Goal: Transaction & Acquisition: Purchase product/service

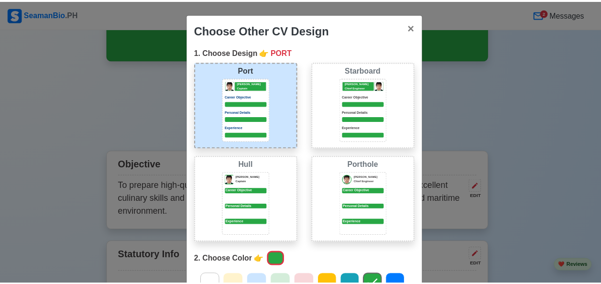
scroll to position [156, 0]
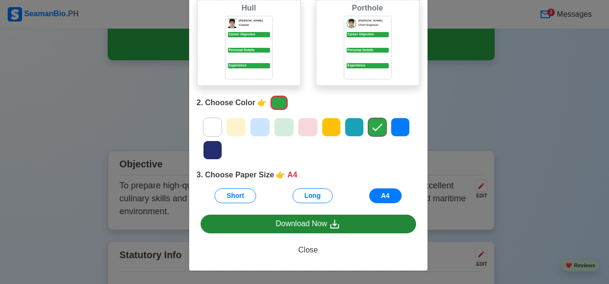
click at [323, 226] on div "Download Now" at bounding box center [308, 224] width 65 height 12
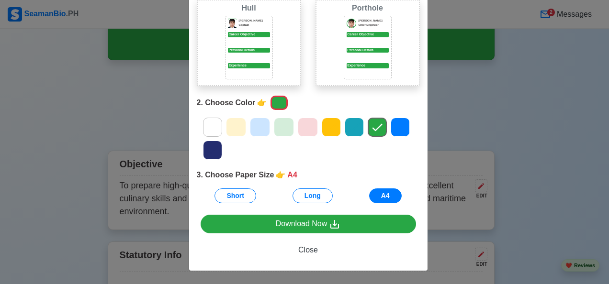
click at [516, 106] on div "Choose Other CV Design × Close 1. Choose Design 👉 PORT Port [PERSON_NAME] Capta…" at bounding box center [304, 142] width 609 height 284
click at [298, 252] on span "Close" at bounding box center [308, 250] width 20 height 8
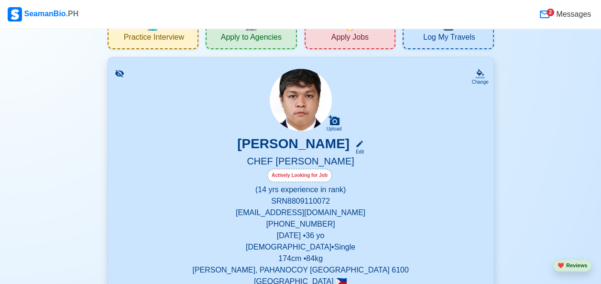
scroll to position [0, 0]
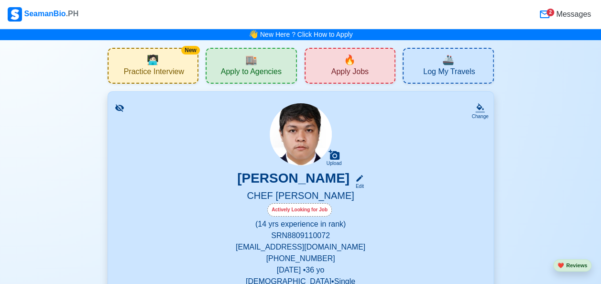
click at [244, 66] on div "🏬 Apply to Agencies" at bounding box center [251, 66] width 91 height 36
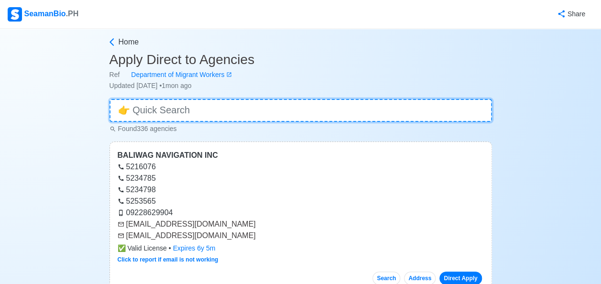
click at [203, 109] on input at bounding box center [301, 110] width 383 height 23
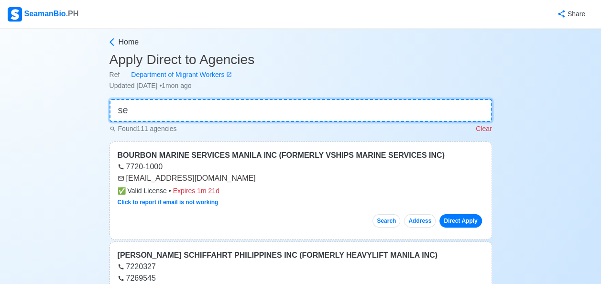
type input "s"
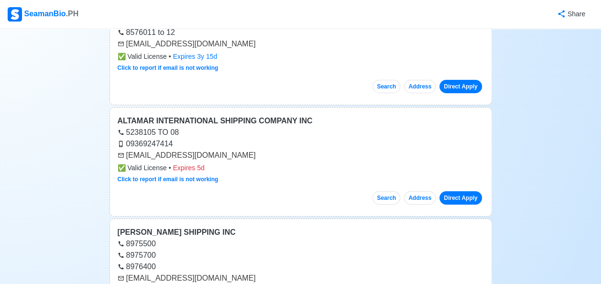
scroll to position [35895, 0]
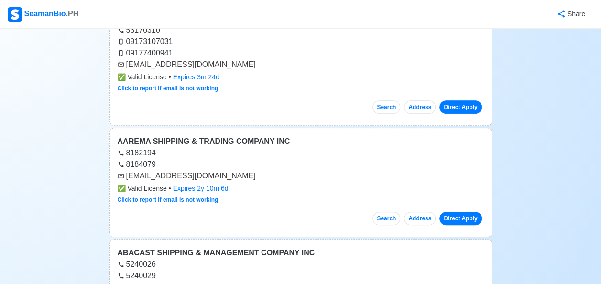
scroll to position [34364, 0]
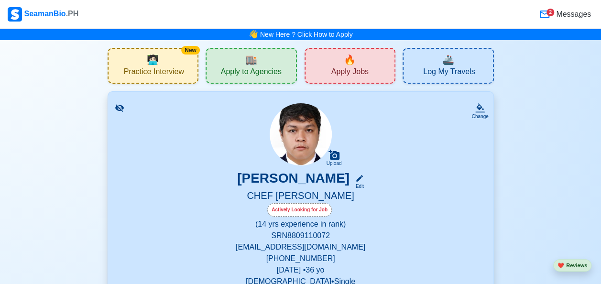
click at [163, 72] on span "Practice Interview" at bounding box center [154, 73] width 60 height 12
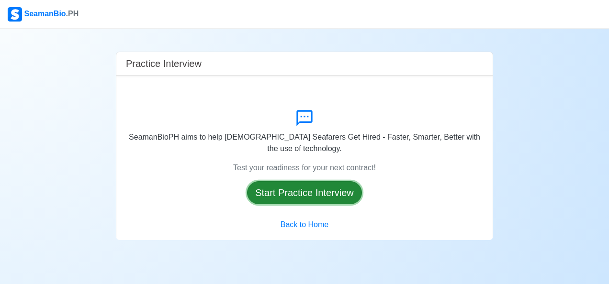
click at [309, 193] on button "Start Practice Interview" at bounding box center [304, 192] width 115 height 23
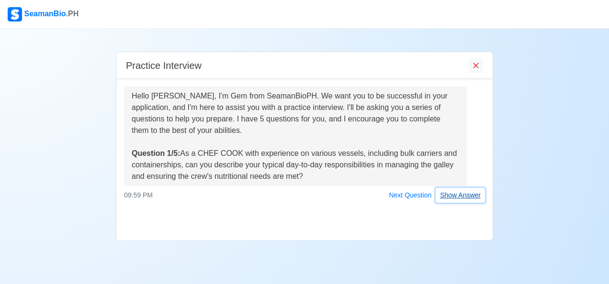
click at [448, 196] on button "Show Answer" at bounding box center [459, 195] width 49 height 15
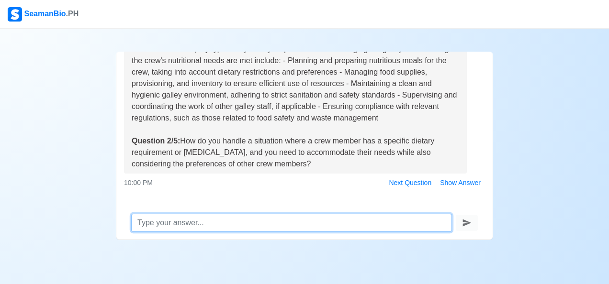
scroll to position [163, 0]
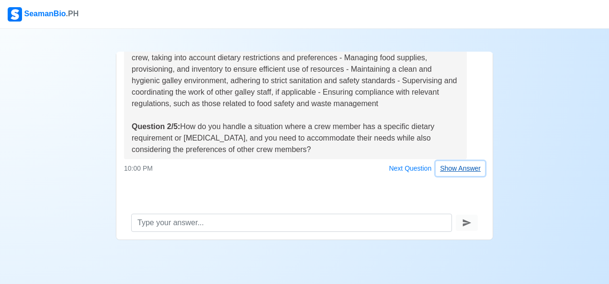
click at [463, 170] on button "Show Answer" at bounding box center [459, 168] width 49 height 15
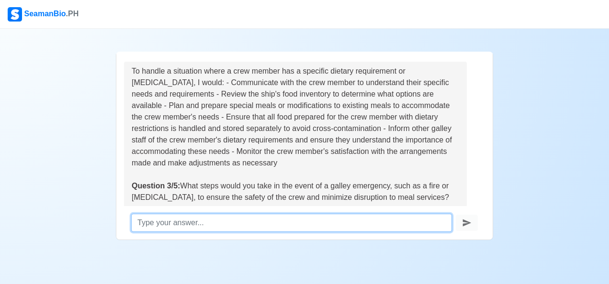
scroll to position [374, 0]
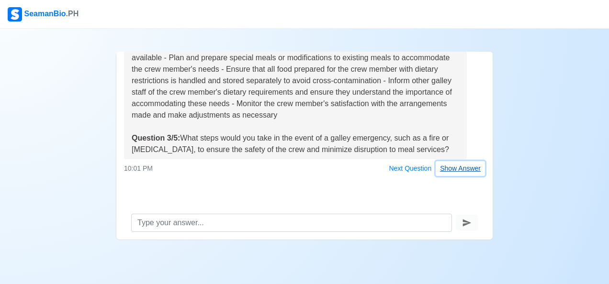
click at [456, 169] on button "Show Answer" at bounding box center [459, 168] width 49 height 15
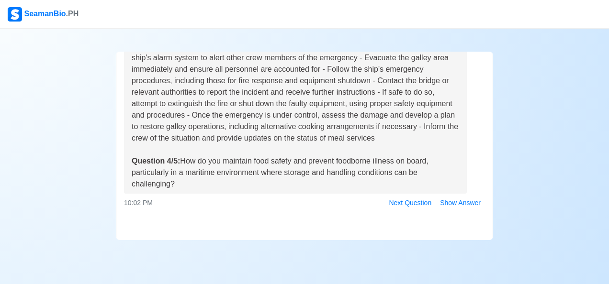
scroll to position [597, 0]
click at [453, 204] on button "Show Answer" at bounding box center [459, 203] width 49 height 15
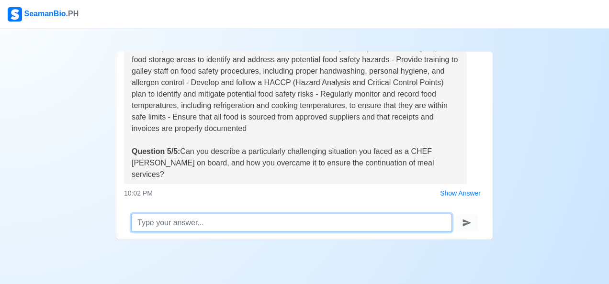
scroll to position [832, 0]
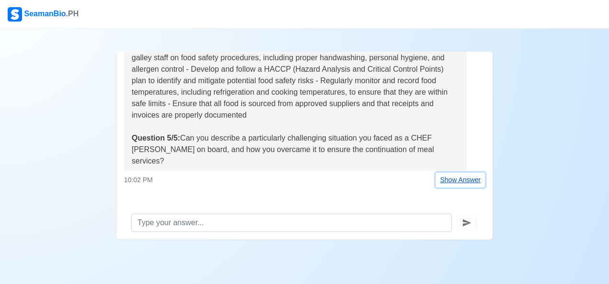
click at [440, 173] on button "Show Answer" at bounding box center [459, 180] width 49 height 15
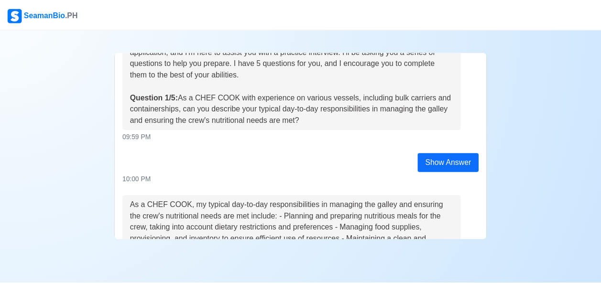
scroll to position [0, 0]
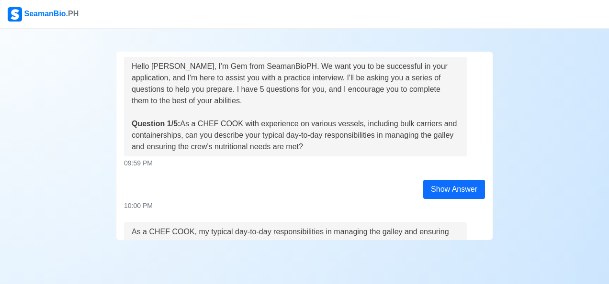
click at [521, 110] on div "Practice Interview Hello [PERSON_NAME], I'm Gem from SeamanBioPH. We want you t…" at bounding box center [304, 134] width 609 height 211
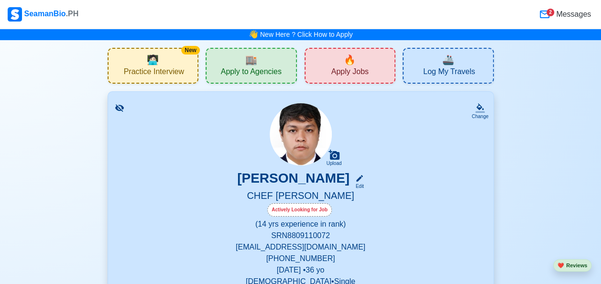
click at [334, 69] on span "Apply Jobs" at bounding box center [350, 73] width 37 height 12
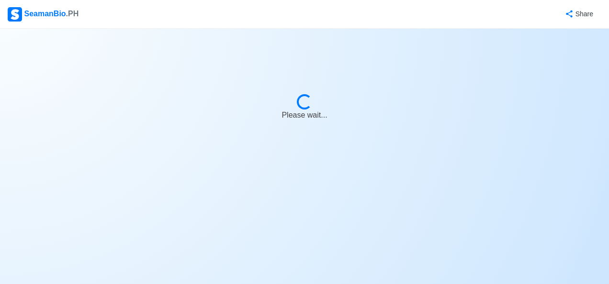
select select "Chief [PERSON_NAME]"
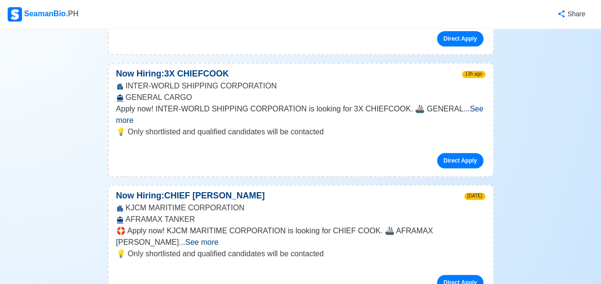
scroll to position [239, 0]
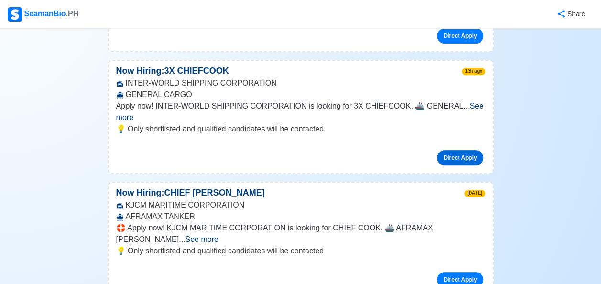
click at [460, 150] on link "Direct Apply" at bounding box center [460, 157] width 46 height 15
click at [473, 102] on span "See more" at bounding box center [299, 112] width 367 height 20
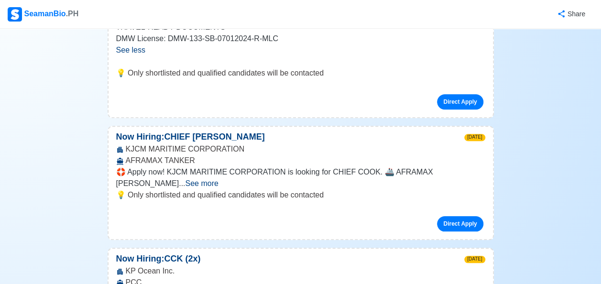
scroll to position [383, 0]
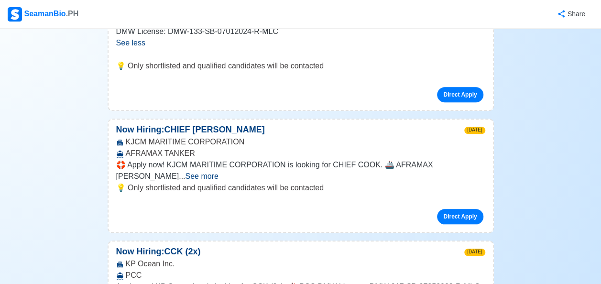
click at [218, 172] on span "See more" at bounding box center [201, 176] width 33 height 8
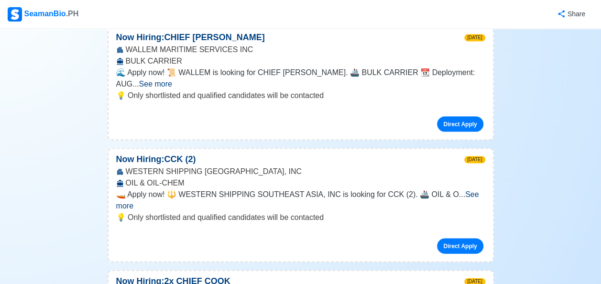
scroll to position [909, 0]
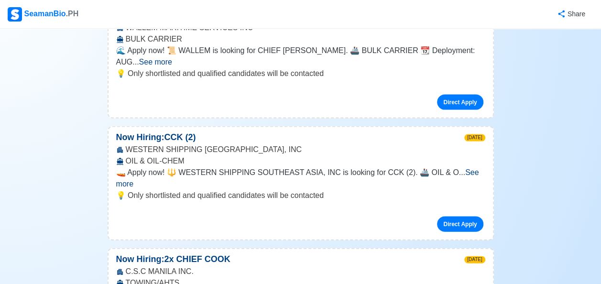
click at [459, 168] on span "See more" at bounding box center [297, 178] width 363 height 20
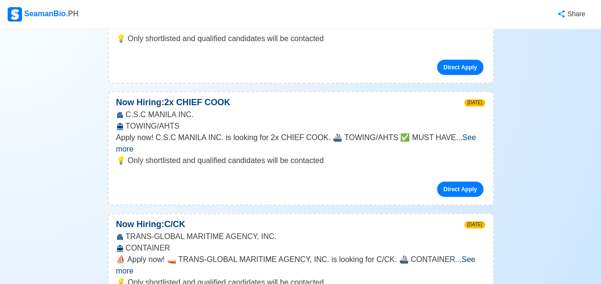
scroll to position [1148, 0]
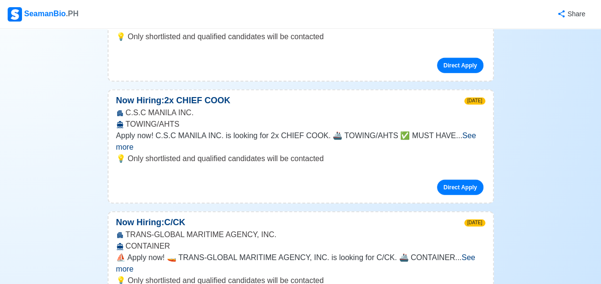
click at [460, 132] on span "See more" at bounding box center [296, 142] width 360 height 20
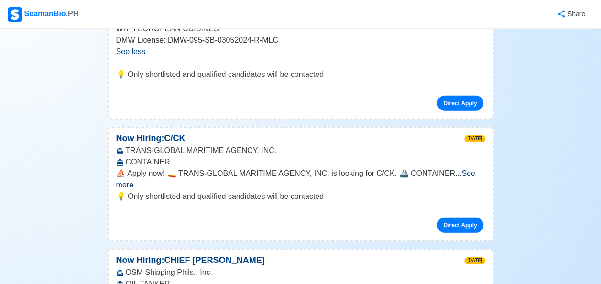
scroll to position [1340, 0]
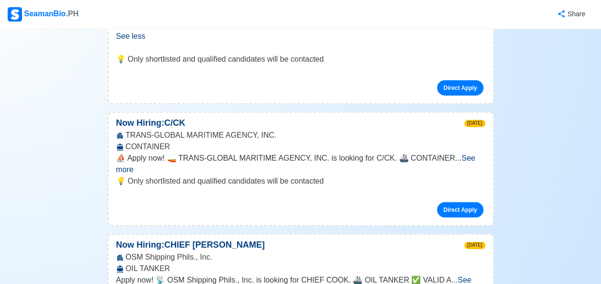
click at [457, 154] on span "See more" at bounding box center [295, 164] width 359 height 20
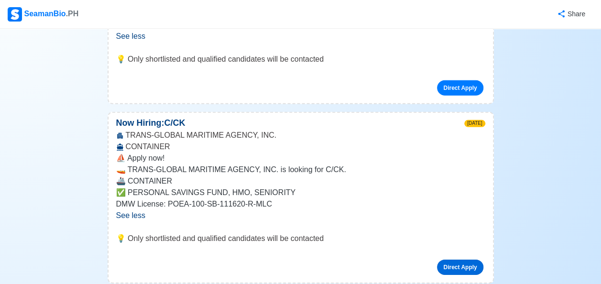
click at [464, 260] on link "Direct Apply" at bounding box center [460, 267] width 46 height 15
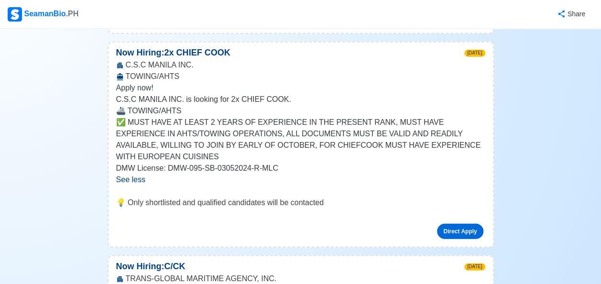
click at [461, 224] on link "Direct Apply" at bounding box center [460, 231] width 46 height 15
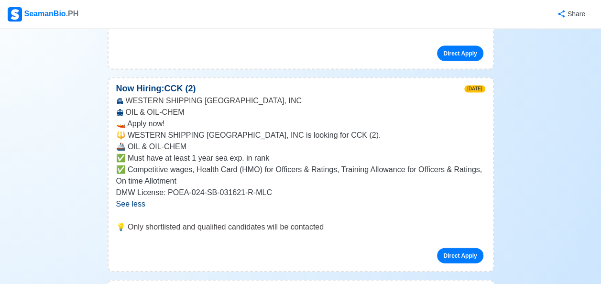
scroll to position [957, 0]
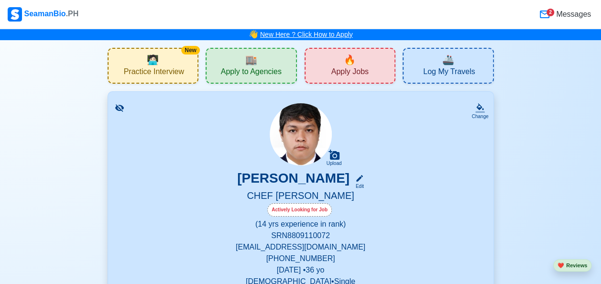
click at [327, 35] on link "New Here ? Click How to Apply" at bounding box center [306, 35] width 93 height 8
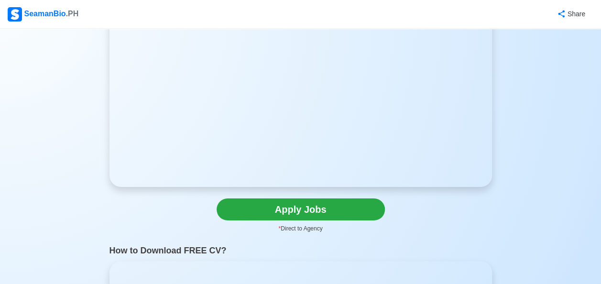
scroll to position [144, 0]
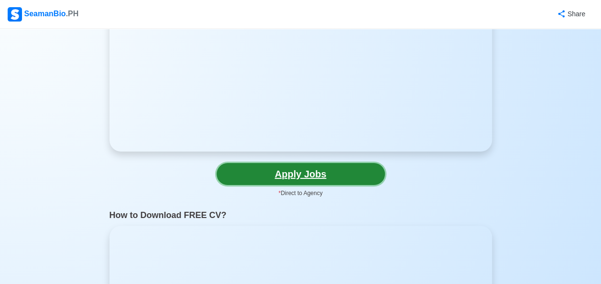
click at [311, 175] on link "Apply Jobs" at bounding box center [301, 174] width 168 height 22
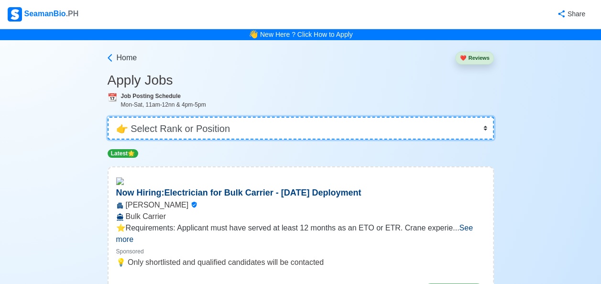
click at [235, 125] on select "👉 Select Rank or Position Master Chief Officer 2nd Officer 3rd Officer Junior O…" at bounding box center [301, 128] width 387 height 23
select select "Chief [PERSON_NAME]"
click at [109, 117] on select "👉 Select Rank or Position Master Chief Officer 2nd Officer 3rd Officer Junior O…" at bounding box center [301, 128] width 387 height 23
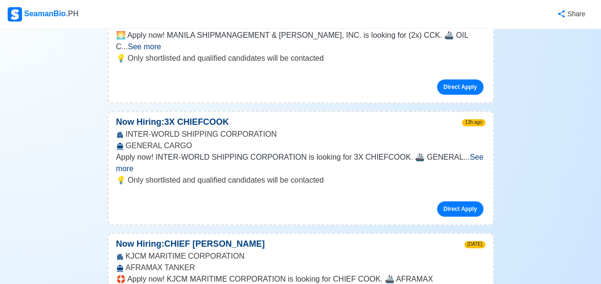
scroll to position [239, 0]
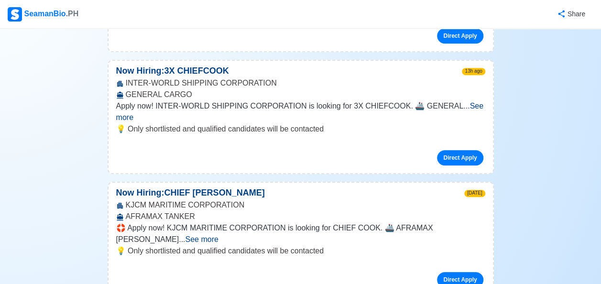
click at [469, 102] on span "See more" at bounding box center [299, 112] width 367 height 20
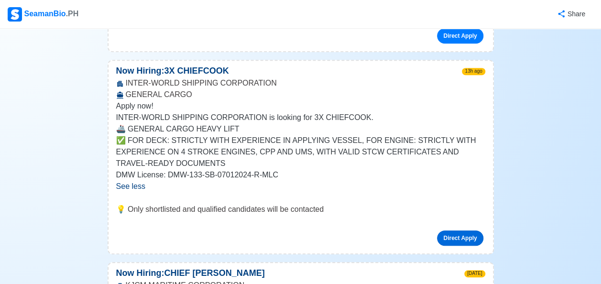
click at [453, 231] on link "Direct Apply" at bounding box center [460, 238] width 46 height 15
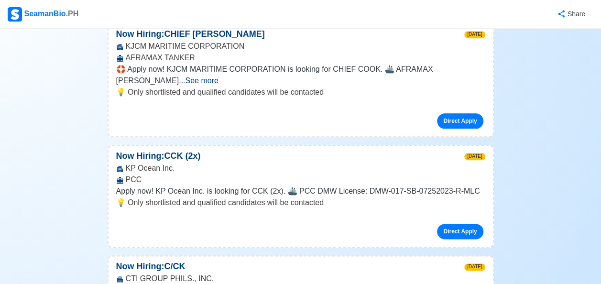
scroll to position [718, 0]
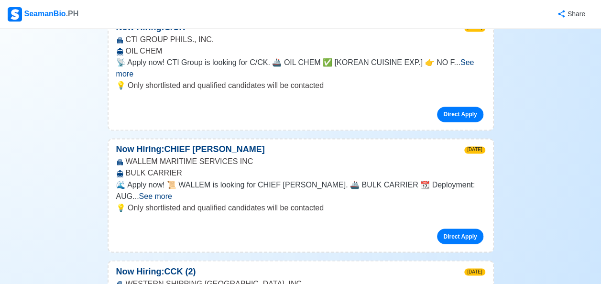
click at [172, 192] on span "See more" at bounding box center [155, 196] width 33 height 8
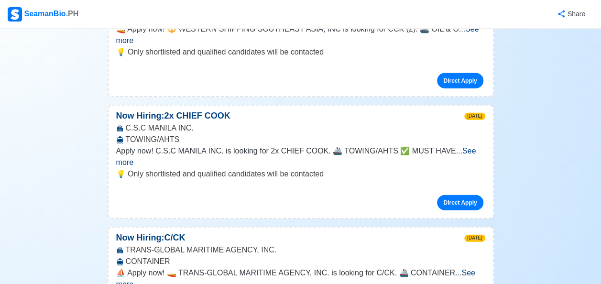
scroll to position [1100, 0]
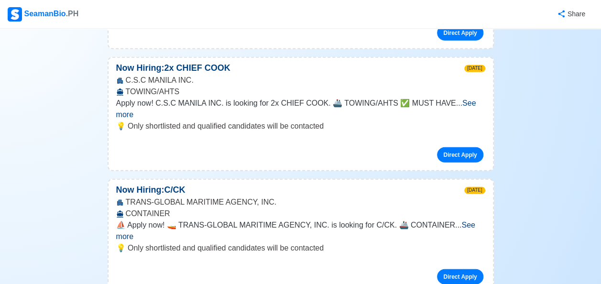
click at [471, 221] on span "See more" at bounding box center [295, 231] width 359 height 20
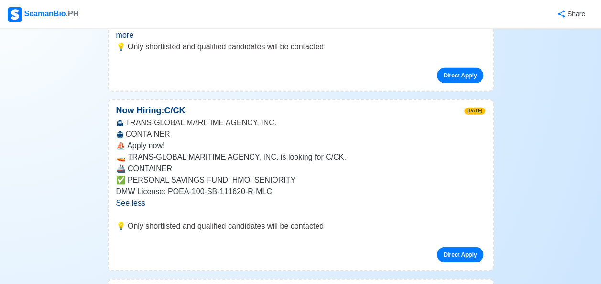
scroll to position [1196, 0]
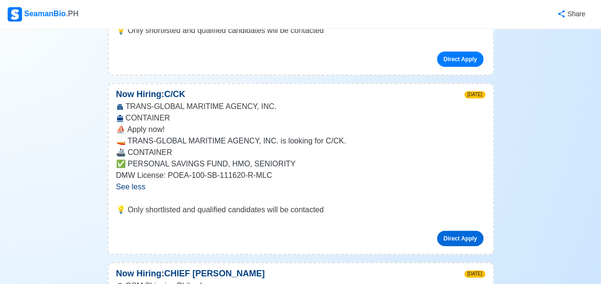
click at [446, 231] on link "Direct Apply" at bounding box center [460, 238] width 46 height 15
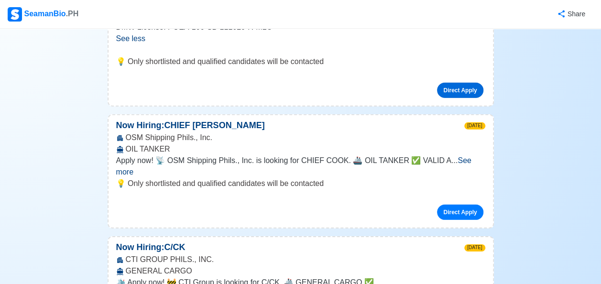
scroll to position [1388, 0]
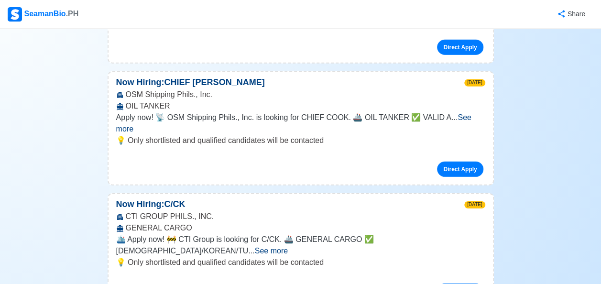
click at [288, 247] on span "See more" at bounding box center [271, 251] width 33 height 8
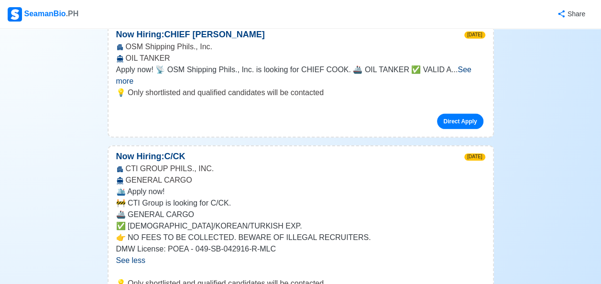
scroll to position [1722, 0]
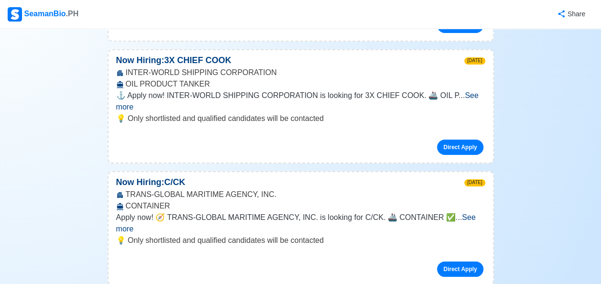
click at [462, 213] on span "See more" at bounding box center [296, 223] width 360 height 20
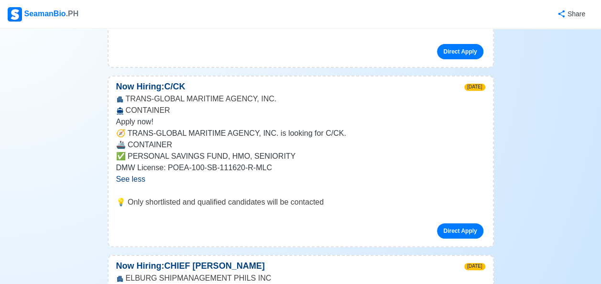
scroll to position [1770, 0]
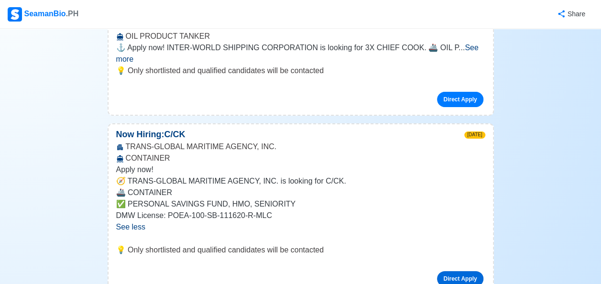
click at [454, 271] on link "Direct Apply" at bounding box center [460, 278] width 46 height 15
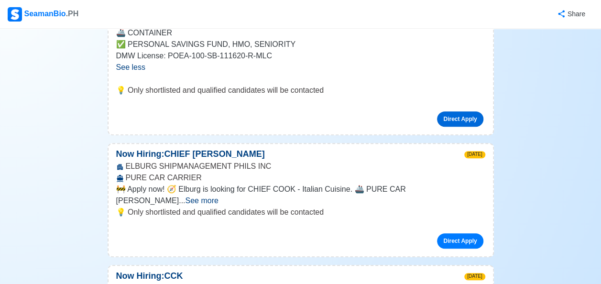
scroll to position [1962, 0]
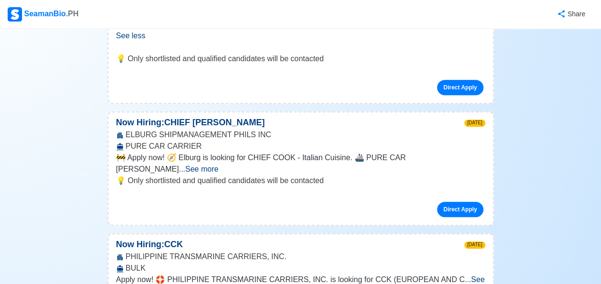
click at [462, 276] on span "See more" at bounding box center [300, 286] width 369 height 20
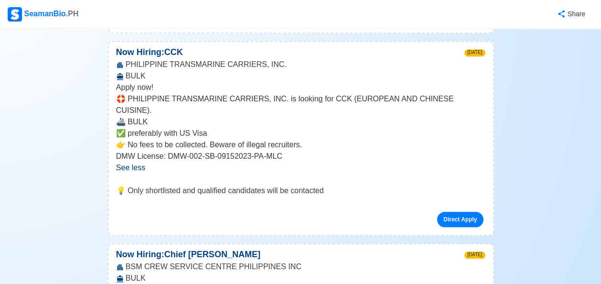
scroll to position [2249, 0]
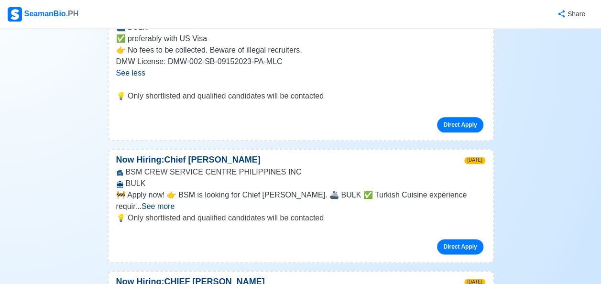
click at [175, 202] on span "See more" at bounding box center [158, 206] width 33 height 8
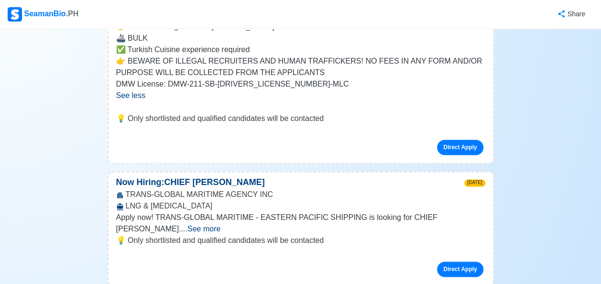
scroll to position [2440, 0]
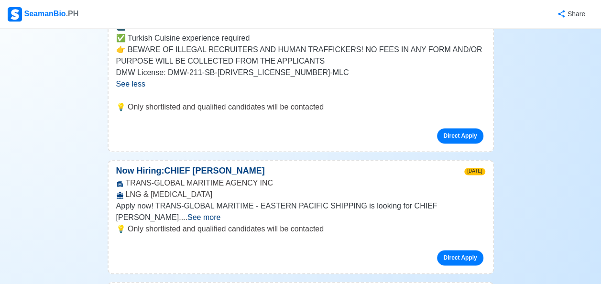
click at [221, 213] on span "See more" at bounding box center [204, 217] width 33 height 8
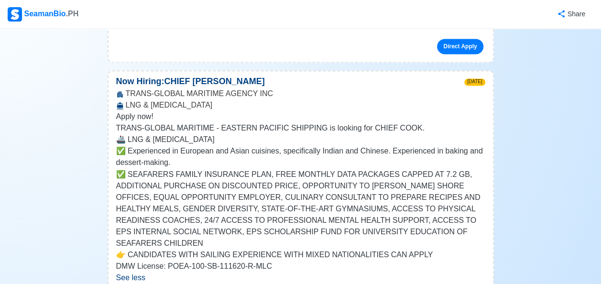
scroll to position [2536, 0]
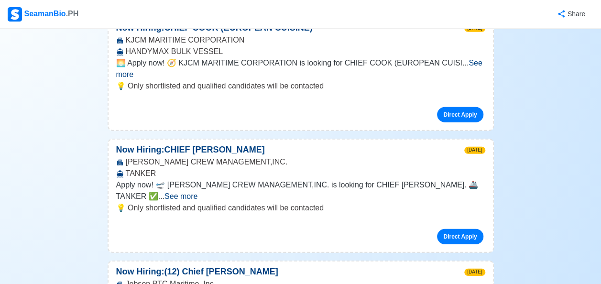
scroll to position [3062, 0]
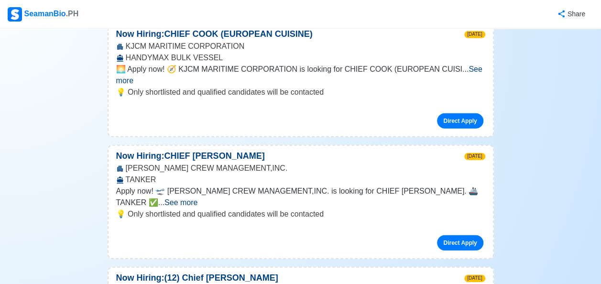
scroll to position [3158, 0]
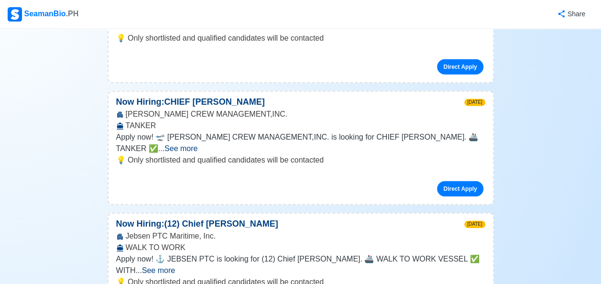
click at [175, 267] on span "See more" at bounding box center [158, 271] width 33 height 8
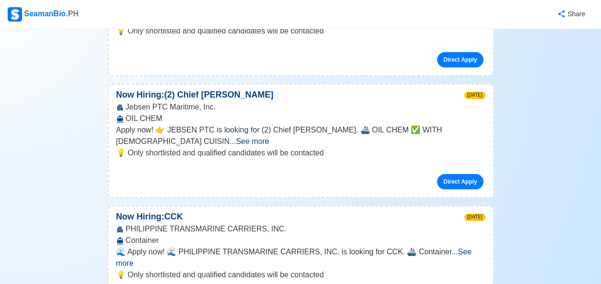
scroll to position [3636, 0]
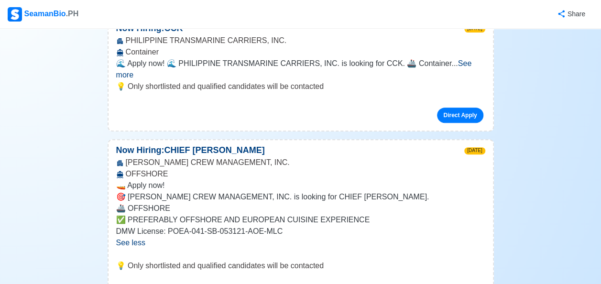
scroll to position [3780, 0]
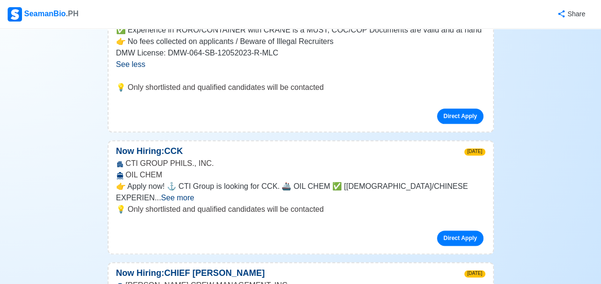
scroll to position [4163, 0]
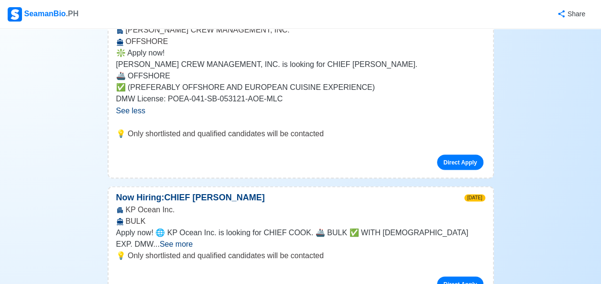
scroll to position [4402, 0]
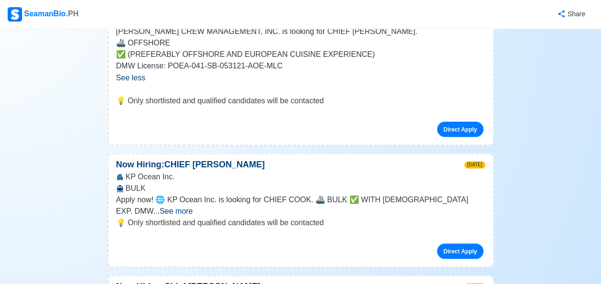
scroll to position [4450, 0]
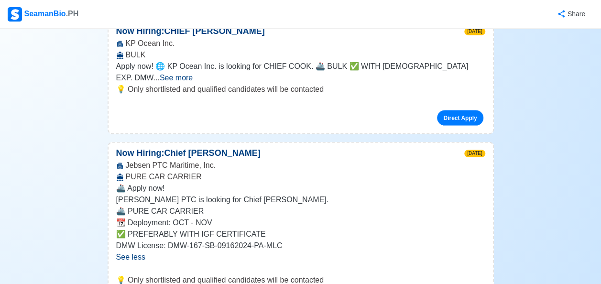
scroll to position [4593, 0]
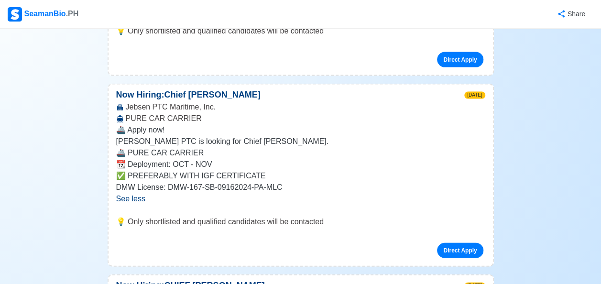
scroll to position [4641, 0]
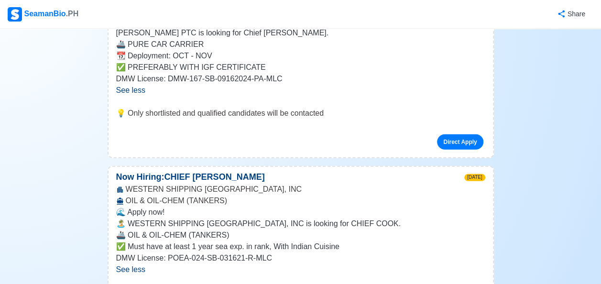
scroll to position [4737, 0]
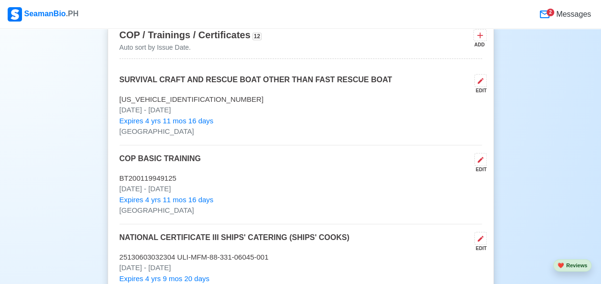
scroll to position [2105, 0]
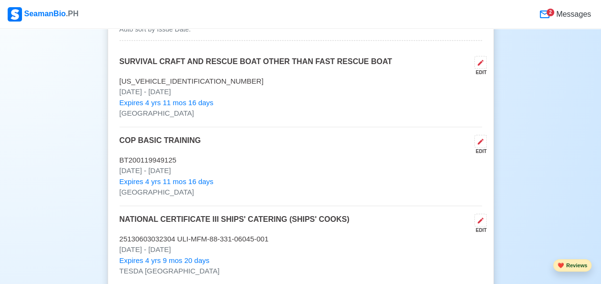
click at [579, 268] on button "❤️ Reviews" at bounding box center [573, 265] width 38 height 13
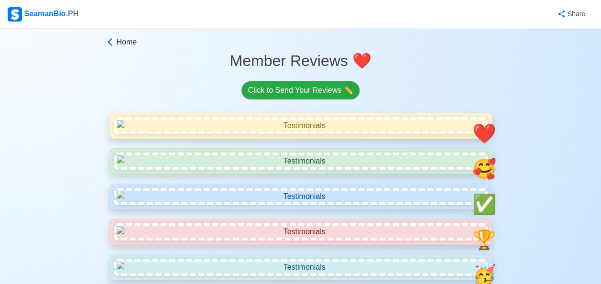
click at [114, 44] on icon at bounding box center [110, 42] width 10 height 10
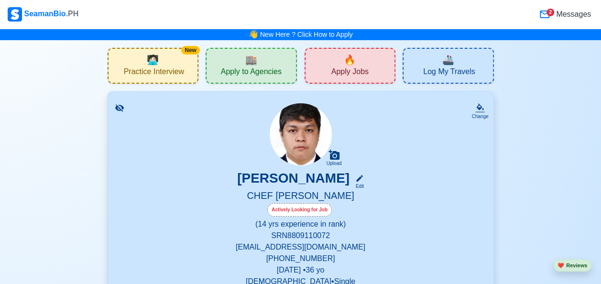
click at [544, 11] on icon at bounding box center [545, 15] width 10 height 8
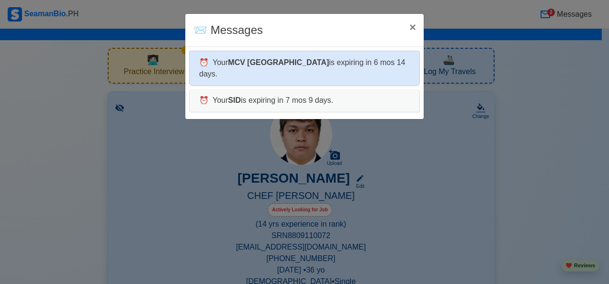
click at [338, 65] on div "⏰ Your MCV AUSTRALIA is expiring in 6 mos 14 days." at bounding box center [304, 68] width 231 height 35
click at [328, 67] on div "⏰ Your MCV AUSTRALIA is expiring in 6 mos 14 days." at bounding box center [304, 68] width 231 height 35
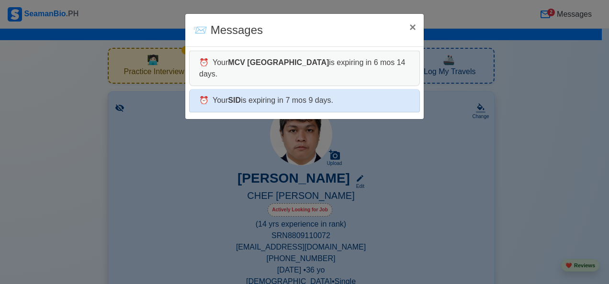
click at [311, 92] on div "⏰ Your SID is expiring in 7 mos 9 days." at bounding box center [304, 100] width 231 height 23
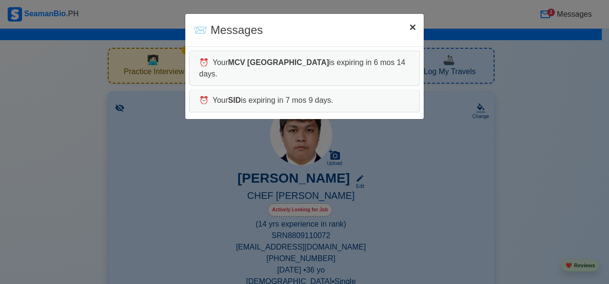
click at [414, 25] on span "×" at bounding box center [412, 27] width 7 height 13
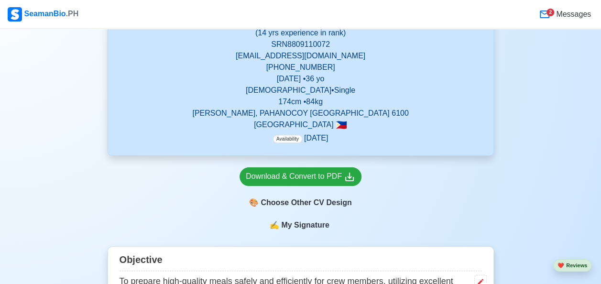
scroll to position [48, 0]
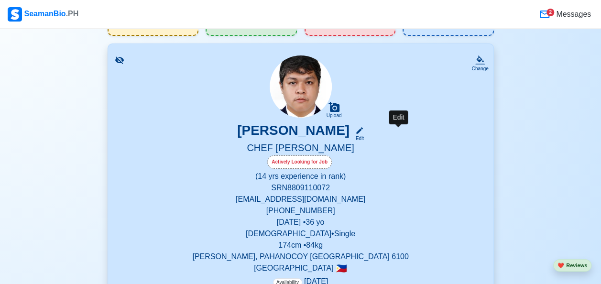
click at [364, 131] on icon at bounding box center [359, 130] width 9 height 9
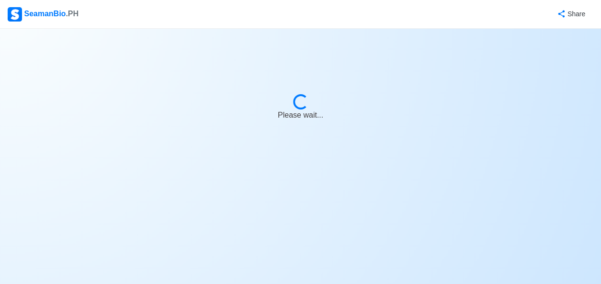
select select "Actively Looking for Job"
select select "Visible for Hiring"
select select "Single"
select select "[DEMOGRAPHIC_DATA]"
select select "PH"
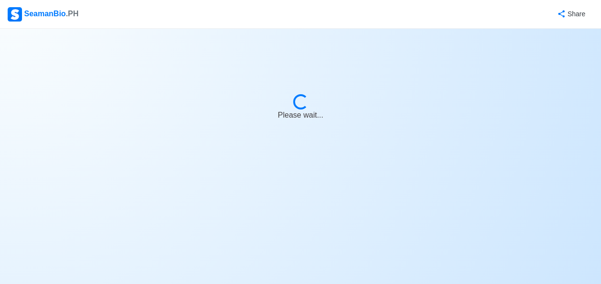
select select "14"
select select "0"
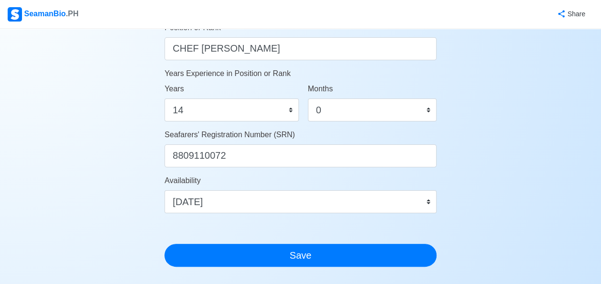
scroll to position [574, 0]
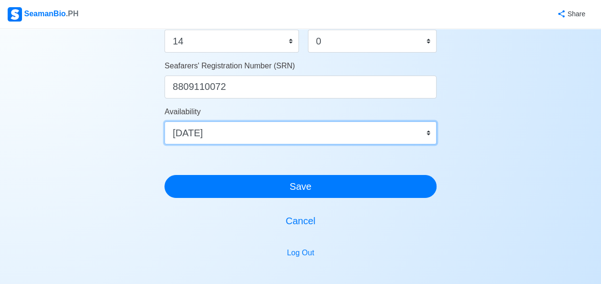
click at [428, 132] on select "Immediate [DATE] [DATE] [DATE] [DATE] [DATE] [DATE] [DATE] [DATE] [DATE]" at bounding box center [301, 133] width 272 height 23
select select "4102416000000"
click at [165, 122] on select "Immediate [DATE] [DATE] [DATE] [DATE] [DATE] [DATE] [DATE] [DATE] [DATE]" at bounding box center [301, 133] width 272 height 23
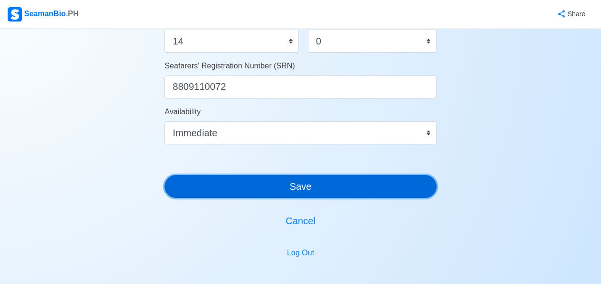
click at [334, 180] on button "Save" at bounding box center [301, 186] width 272 height 23
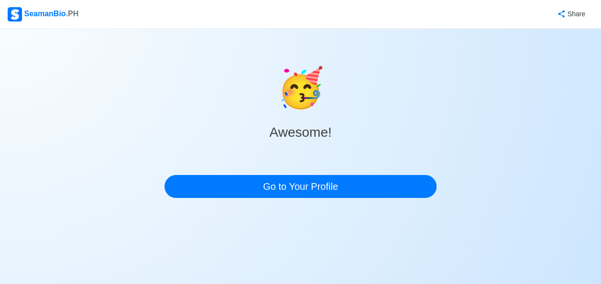
scroll to position [0, 0]
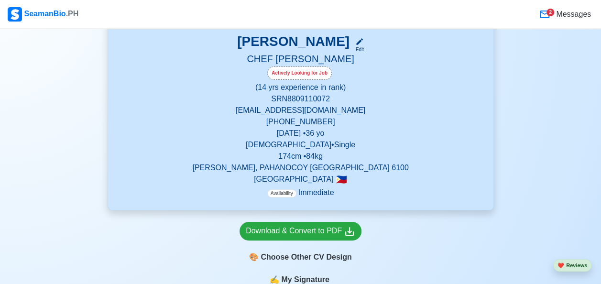
scroll to position [191, 0]
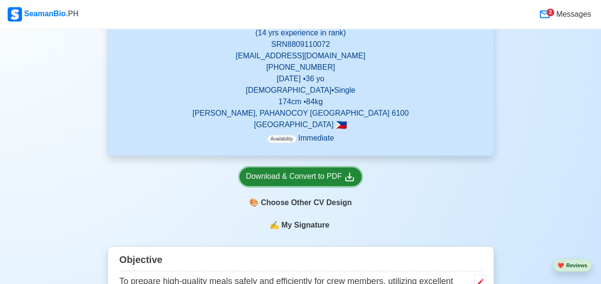
click at [310, 175] on div "Download & Convert to PDF" at bounding box center [301, 177] width 110 height 12
click at [318, 173] on div "Download & Convert to PDF" at bounding box center [301, 177] width 110 height 12
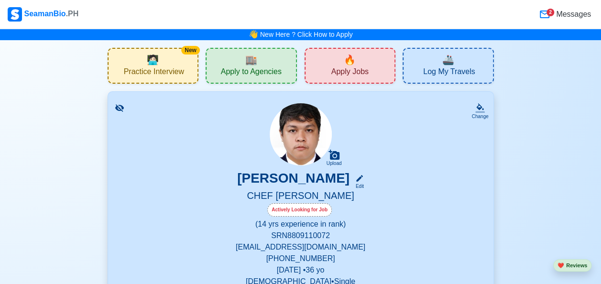
click at [360, 60] on div "🔥 Apply Jobs" at bounding box center [350, 66] width 91 height 36
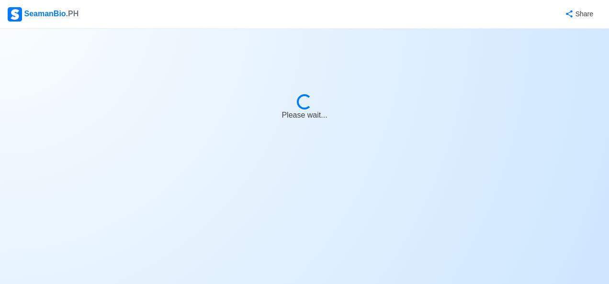
select select "Chief [PERSON_NAME]"
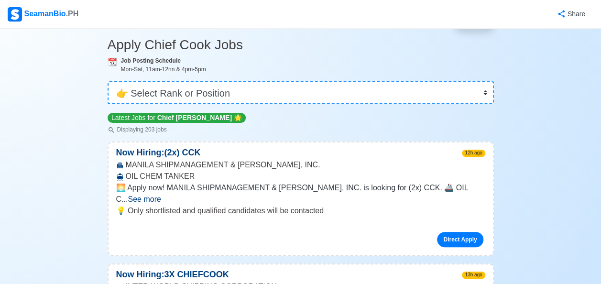
scroll to position [144, 0]
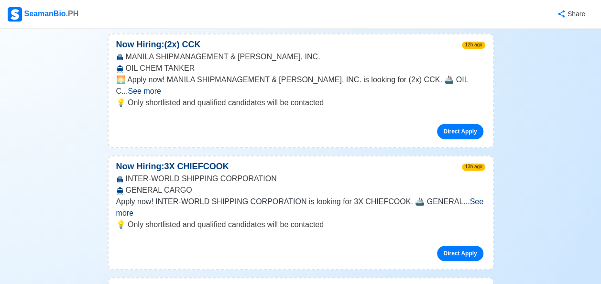
click at [161, 87] on span "See more" at bounding box center [144, 91] width 33 height 8
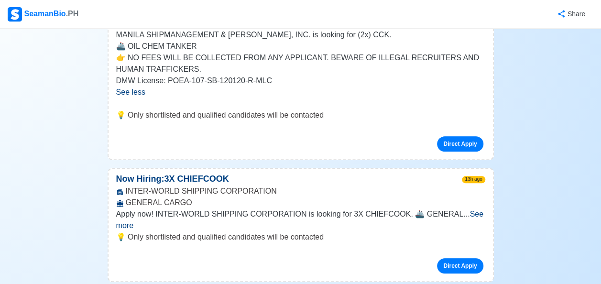
scroll to position [335, 0]
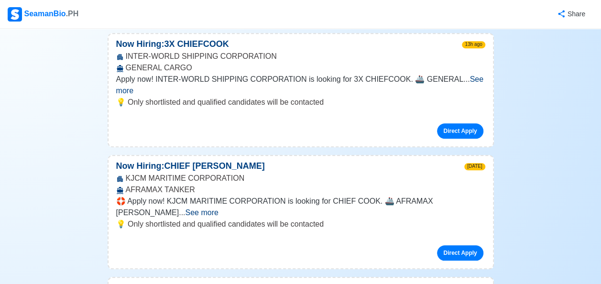
click at [470, 79] on span "See more" at bounding box center [299, 85] width 367 height 20
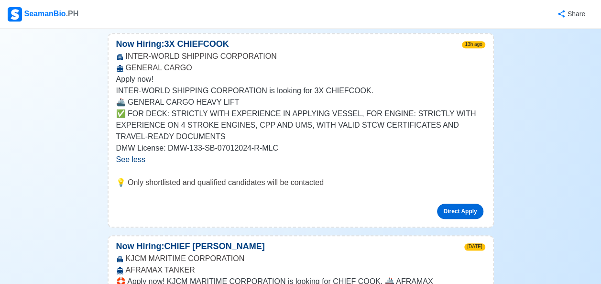
click at [466, 204] on link "Direct Apply" at bounding box center [460, 211] width 46 height 15
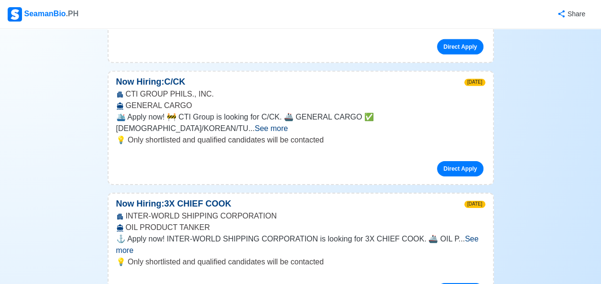
scroll to position [1531, 0]
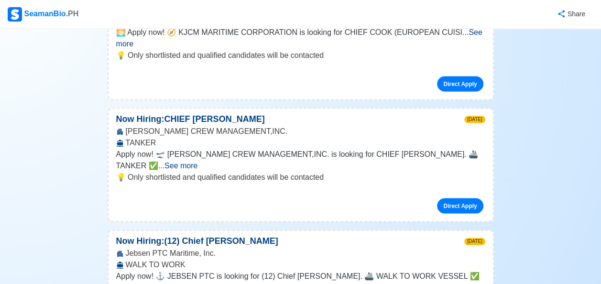
scroll to position [2727, 0]
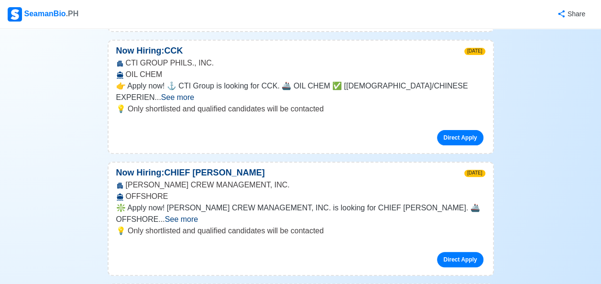
scroll to position [5468, 0]
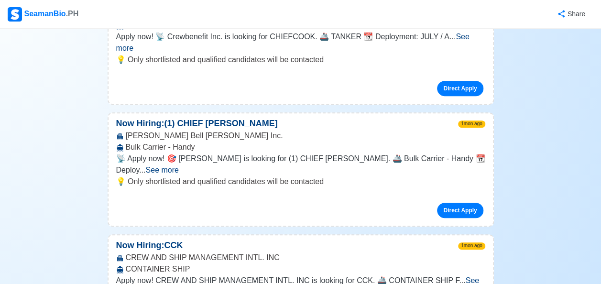
scroll to position [5516, 0]
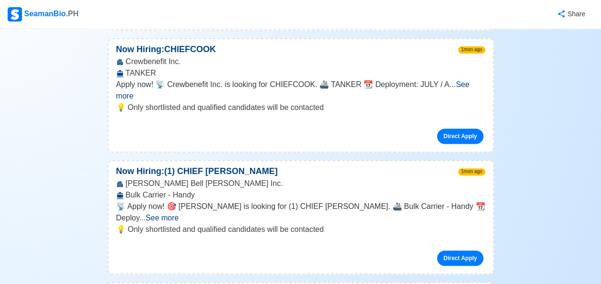
drag, startPoint x: 459, startPoint y: 193, endPoint x: 447, endPoint y: 197, distance: 13.0
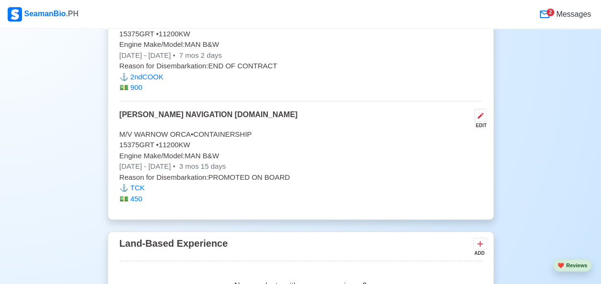
scroll to position [4128, 0]
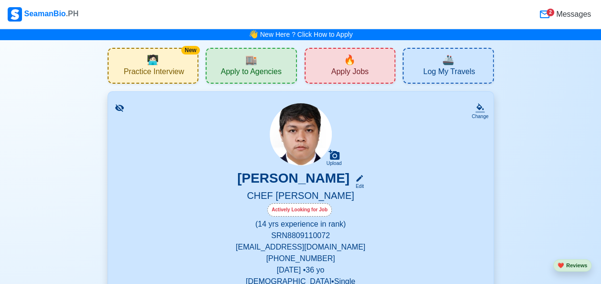
click at [366, 69] on span "Apply Jobs" at bounding box center [350, 73] width 37 height 12
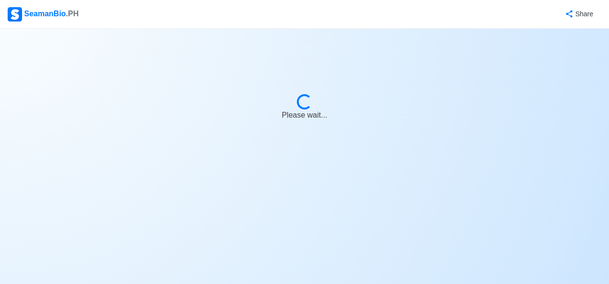
select select "Chief [PERSON_NAME]"
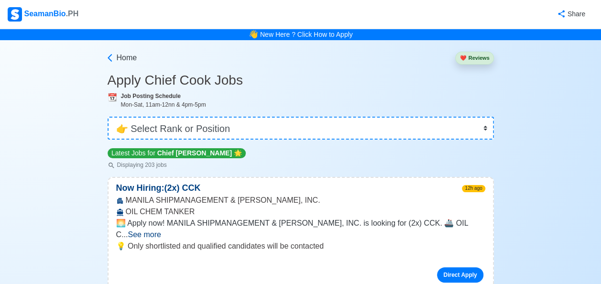
click at [471, 56] on button "❤️ Reviews" at bounding box center [474, 58] width 38 height 13
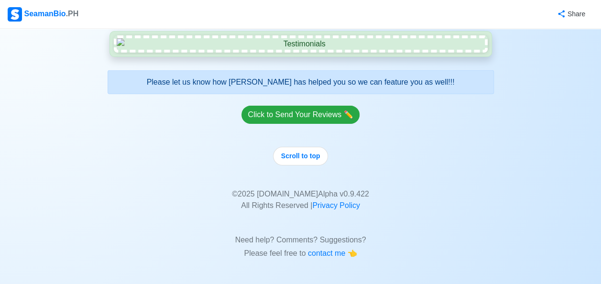
scroll to position [2727, 0]
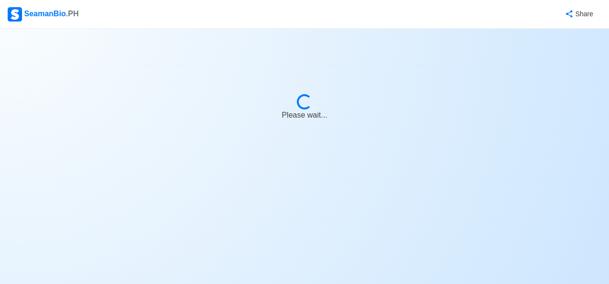
select select "Chief [PERSON_NAME]"
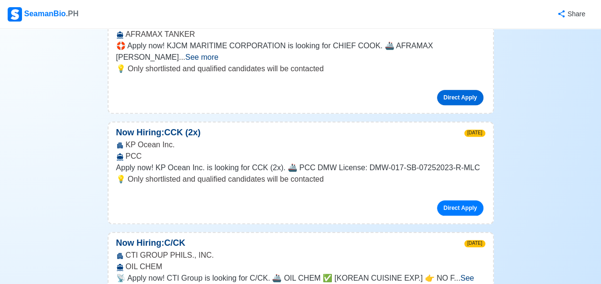
scroll to position [622, 0]
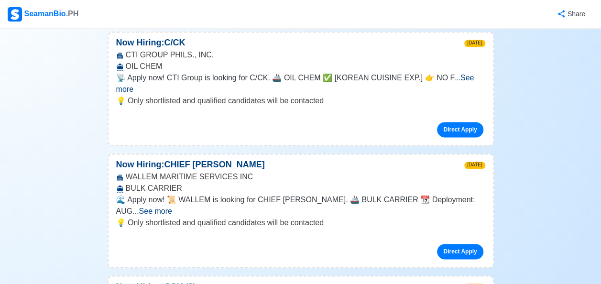
click at [172, 207] on span "See more" at bounding box center [155, 211] width 33 height 8
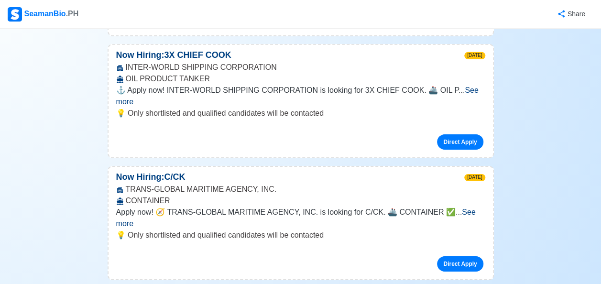
scroll to position [1531, 0]
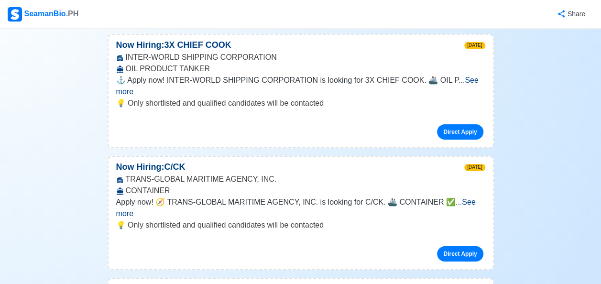
click at [462, 198] on span "See more" at bounding box center [296, 208] width 360 height 20
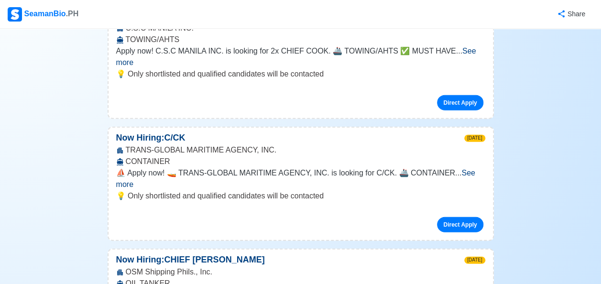
scroll to position [1053, 0]
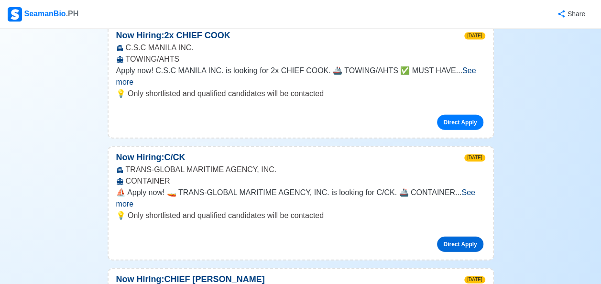
click at [459, 237] on link "Direct Apply" at bounding box center [460, 244] width 46 height 15
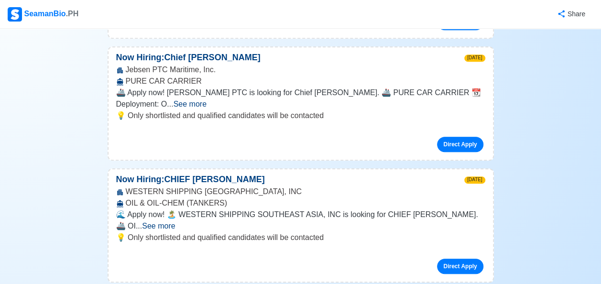
scroll to position [3971, 0]
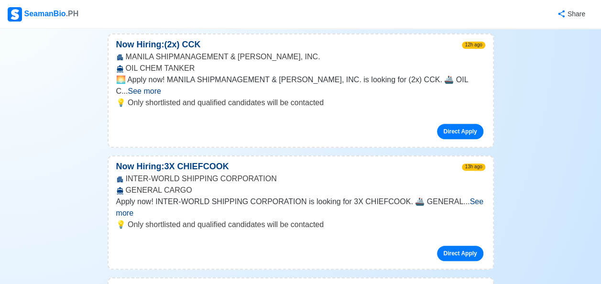
scroll to position [0, 0]
